Goal: Transaction & Acquisition: Subscribe to service/newsletter

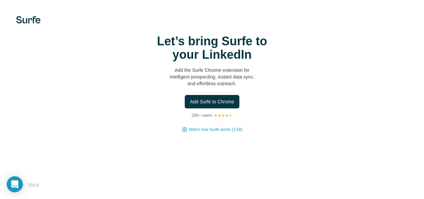
scroll to position [29, 0]
click at [190, 98] on span "Add Surfe to Chrome" at bounding box center [212, 101] width 44 height 7
click at [0, 0] on div at bounding box center [0, 0] width 0 height 0
click at [185, 95] on button "Add Surfe to Chrome" at bounding box center [212, 101] width 55 height 13
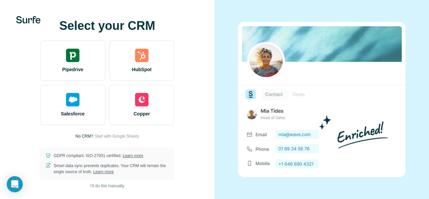
click at [85, 136] on p "No CRM?" at bounding box center [84, 136] width 18 height 6
click at [113, 135] on span "Start with Google Sheets" at bounding box center [117, 136] width 45 height 6
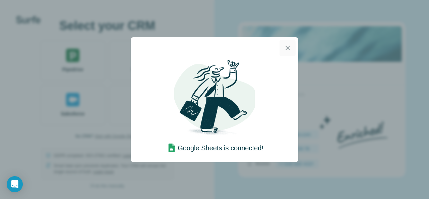
click at [288, 47] on icon "button" at bounding box center [288, 48] width 8 height 8
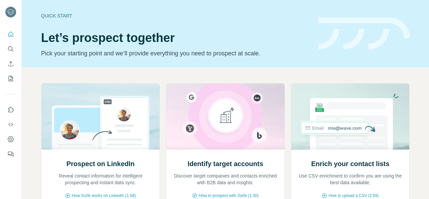
click at [60, 11] on div "Quick start Let’s prospect together Pick your starting point and we’ll provide …" at bounding box center [175, 33] width 269 height 49
click at [59, 17] on div "Quick start" at bounding box center [175, 15] width 269 height 7
click at [10, 35] on icon "Quick start" at bounding box center [10, 34] width 7 height 7
click at [60, 18] on div "Quick start" at bounding box center [175, 15] width 269 height 7
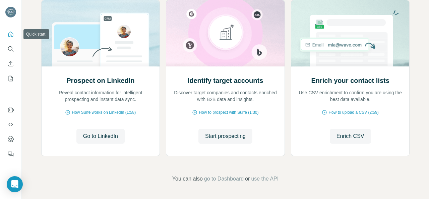
click at [8, 33] on icon "Quick start" at bounding box center [10, 34] width 7 height 7
